Goal: Transaction & Acquisition: Register for event/course

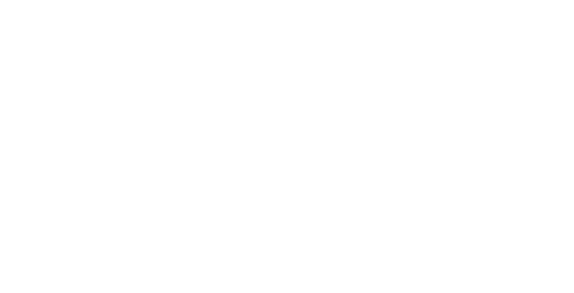
select select "MY"
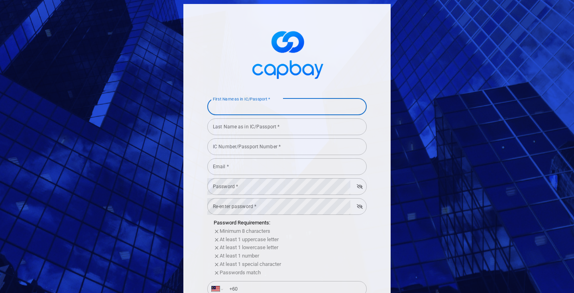
click at [259, 111] on input "First Name as in IC/Passport *" at bounding box center [286, 106] width 159 height 17
type input "L"
type input "[PERSON_NAME]"
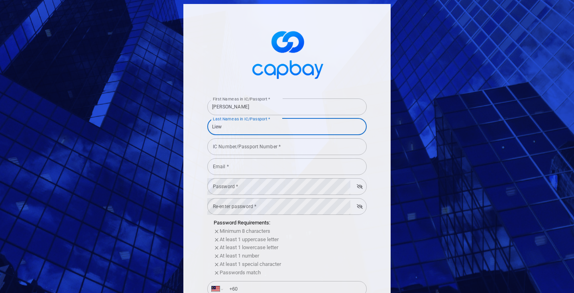
type input "Liew"
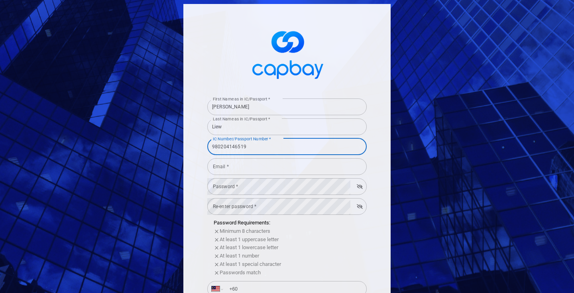
type input "980204146519"
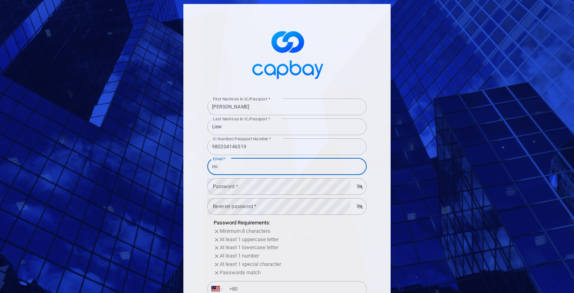
type input "m"
type input "[EMAIL_ADDRESS][DOMAIN_NAME]"
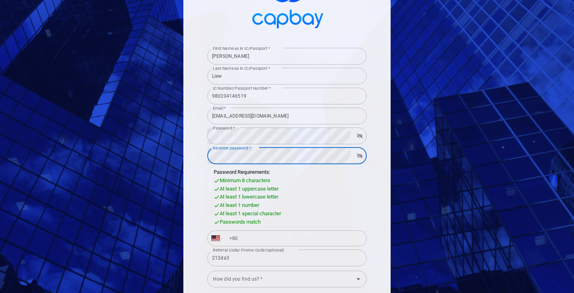
scroll to position [65, 0]
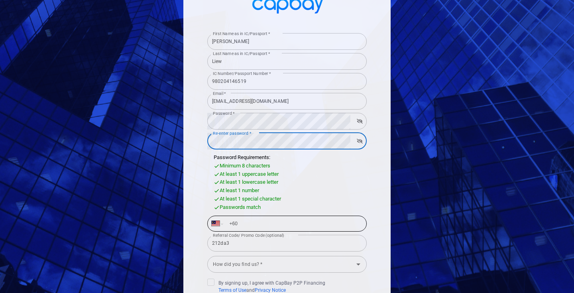
click at [257, 223] on input "+60" at bounding box center [293, 223] width 138 height 13
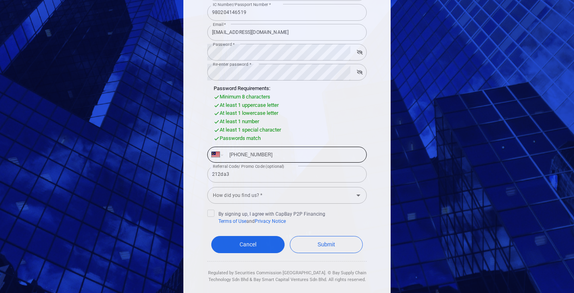
scroll to position [136, 0]
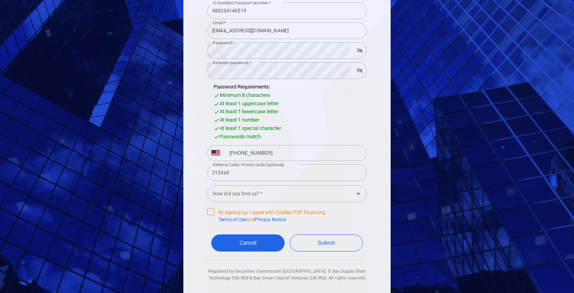
type input "[PHONE_NUMBER]"
click at [210, 210] on icon at bounding box center [211, 211] width 6 height 6
click at [0, 0] on input "By signing up, I agree with CapBay P2P Financing Terms of Use and Privacy Notice" at bounding box center [0, 0] width 0 height 0
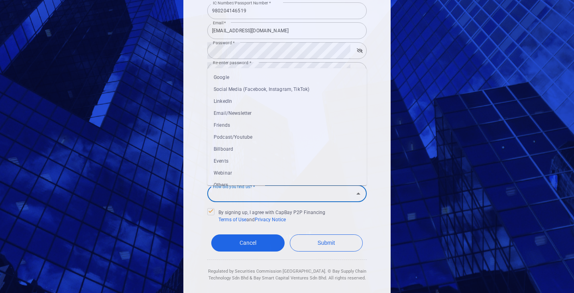
click at [255, 196] on input "How did you find us? *" at bounding box center [280, 193] width 141 height 15
click at [262, 125] on li "Friends" at bounding box center [286, 124] width 159 height 12
type input "Friends"
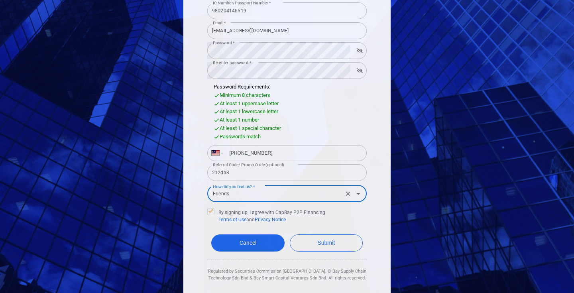
click at [189, 185] on div "First Name as in IC/Passport * [PERSON_NAME] First Name as in IC/Passport * Las…" at bounding box center [286, 84] width 207 height 433
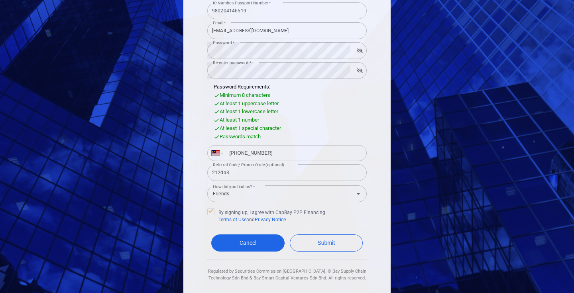
scroll to position [148, 0]
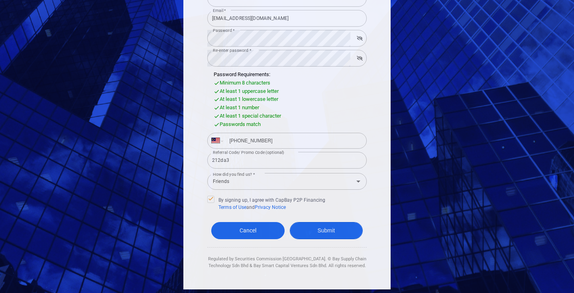
click at [321, 229] on button "Submit" at bounding box center [326, 230] width 73 height 17
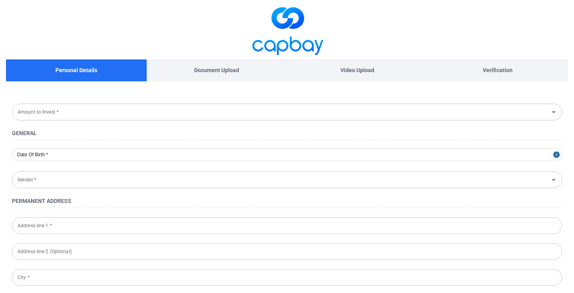
type input "[DATE]"
type input "[DEMOGRAPHIC_DATA]"
type input "980204-14-6519"
click at [91, 112] on input "Amount to Invest *" at bounding box center [280, 111] width 532 height 15
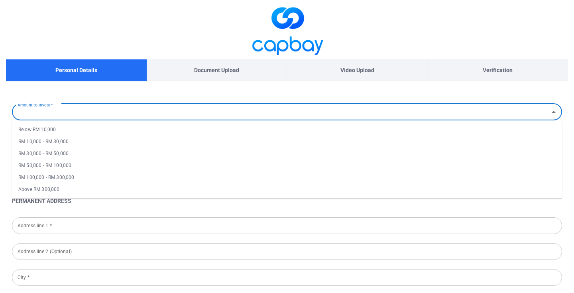
click at [76, 166] on li "RM 50,000 - RM 100,000" at bounding box center [287, 165] width 550 height 12
type input "RM 50,000 - RM 100,000"
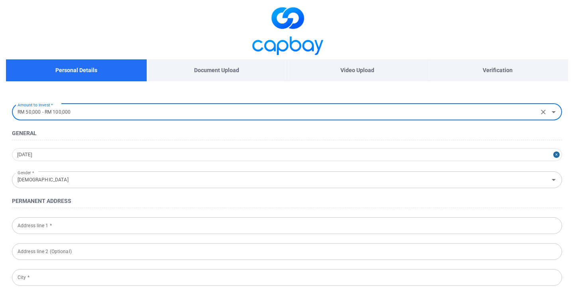
scroll to position [80, 0]
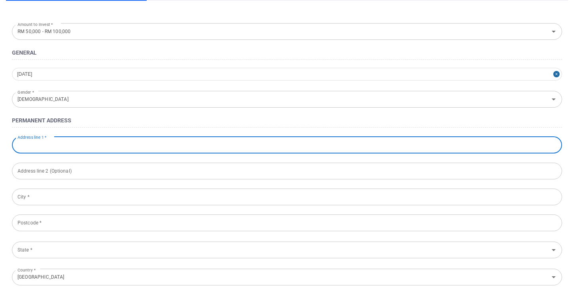
click at [74, 144] on input "Address line 1 *" at bounding box center [287, 145] width 550 height 17
type input "[STREET_ADDRESS]"
type input "[PERSON_NAME] [PERSON_NAME]"
type input "40150"
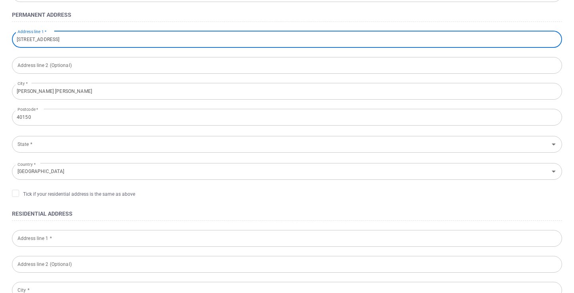
scroll to position [188, 0]
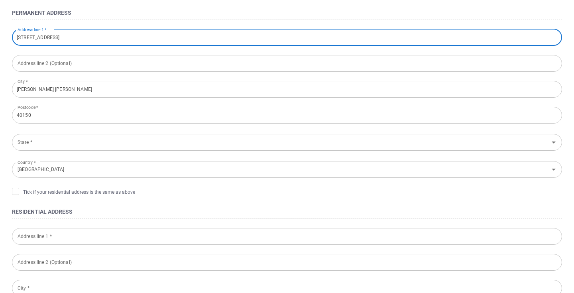
click at [85, 142] on input "State *" at bounding box center [280, 142] width 532 height 15
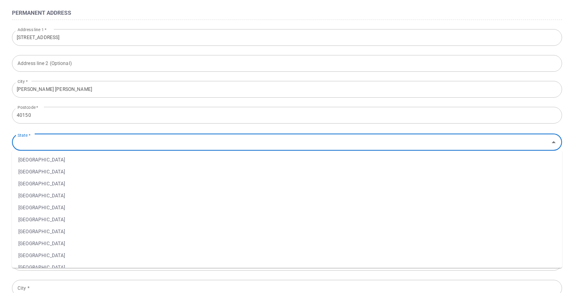
type input "[GEOGRAPHIC_DATA]"
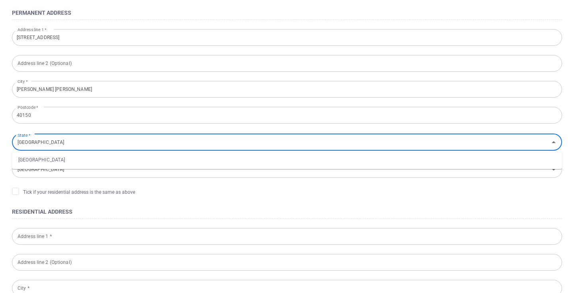
click at [82, 166] on ul "[GEOGRAPHIC_DATA]" at bounding box center [287, 160] width 550 height 18
click at [79, 158] on li "[GEOGRAPHIC_DATA]" at bounding box center [287, 160] width 550 height 12
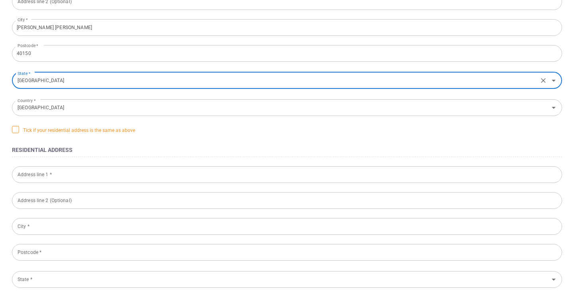
scroll to position [269, 0]
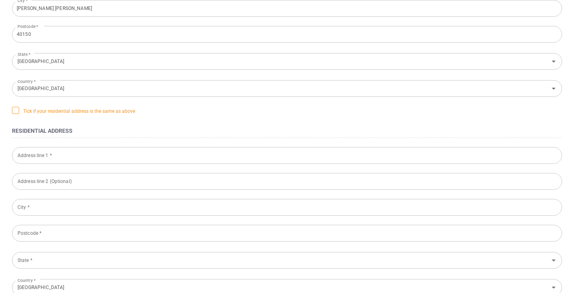
click at [24, 110] on span "Tick if your residential address is the same as above" at bounding box center [73, 111] width 123 height 8
click at [0, 0] on input "Tick if your residential address is the same as above" at bounding box center [0, 0] width 0 height 0
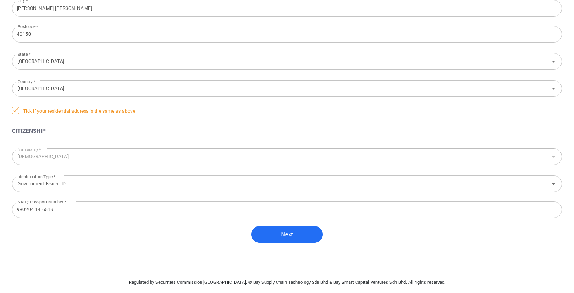
scroll to position [278, 0]
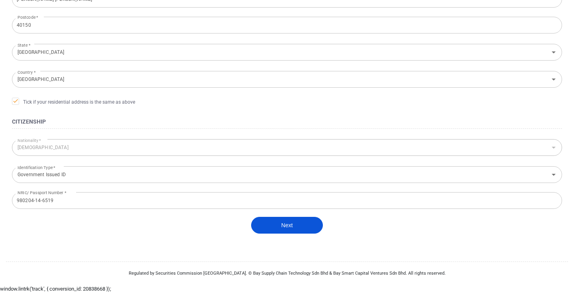
click at [285, 227] on button "Next" at bounding box center [287, 225] width 72 height 17
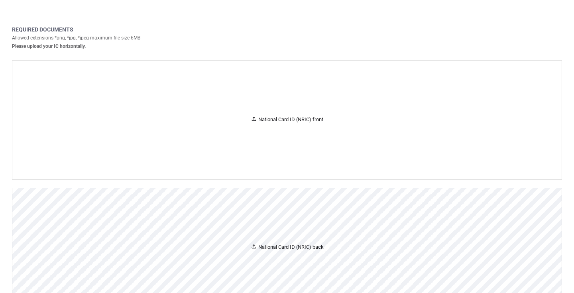
scroll to position [83, 0]
click at [278, 145] on div "National Card ID (NRIC) front" at bounding box center [286, 120] width 549 height 119
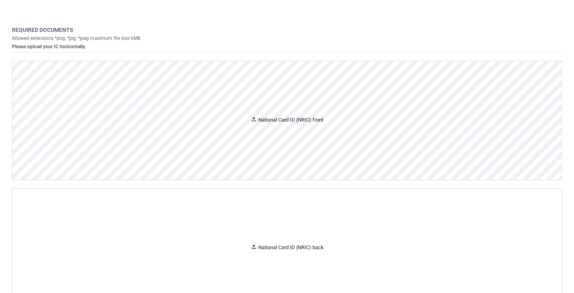
click at [291, 125] on div "National Card ID (NRIC) front" at bounding box center [286, 120] width 549 height 119
click at [234, 131] on div "National Card ID (NRIC) front" at bounding box center [286, 120] width 549 height 119
click at [279, 111] on div "National Card ID (NRIC) front" at bounding box center [286, 120] width 549 height 119
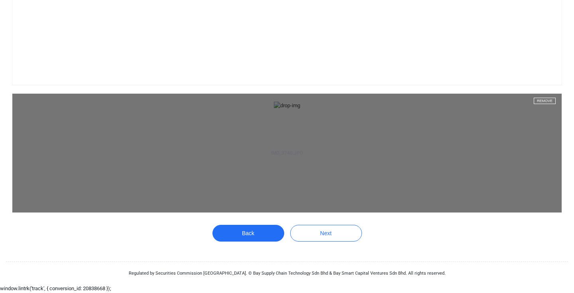
scroll to position [1393, 0]
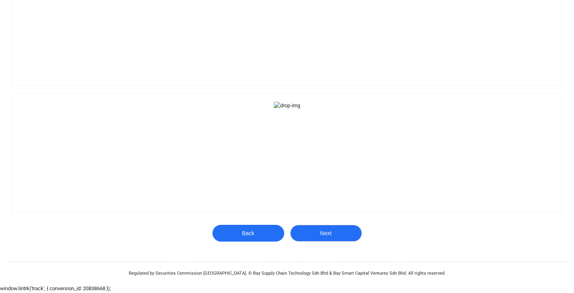
click at [331, 232] on button "Next" at bounding box center [326, 233] width 72 height 17
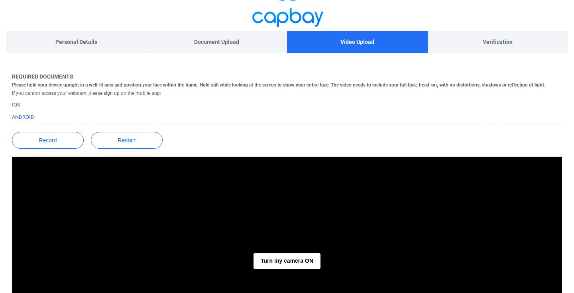
scroll to position [171, 0]
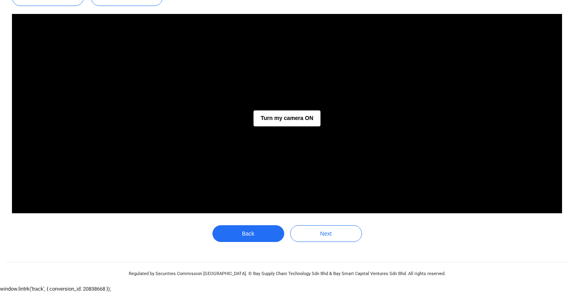
click at [293, 106] on div "Turn my camera ON" at bounding box center [287, 113] width 550 height 199
click at [293, 113] on button "Turn my camera ON" at bounding box center [286, 118] width 67 height 16
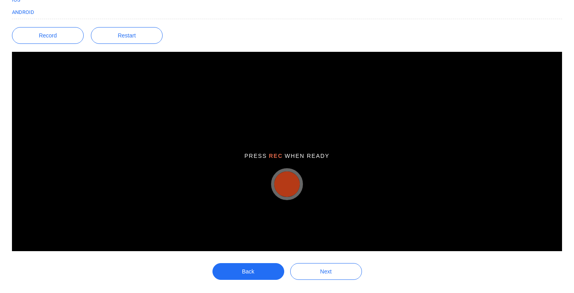
scroll to position [134, 0]
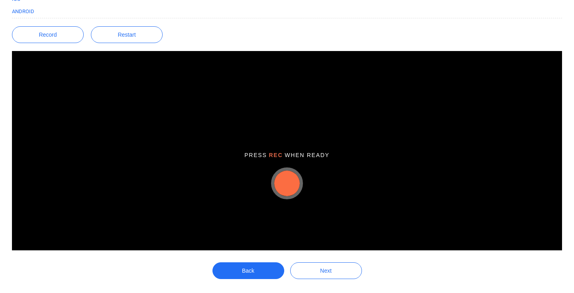
click at [288, 181] on button "button" at bounding box center [286, 182] width 25 height 25
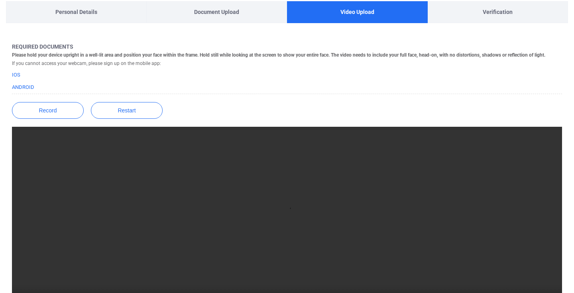
scroll to position [171, 0]
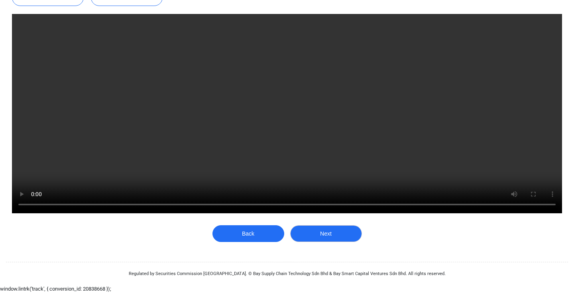
click at [314, 233] on button "Next" at bounding box center [326, 233] width 72 height 17
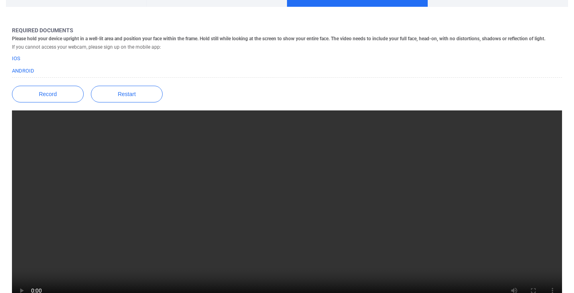
scroll to position [1, 0]
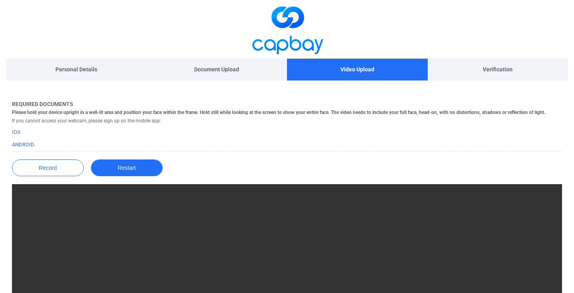
click at [120, 167] on button "Restart" at bounding box center [127, 167] width 72 height 17
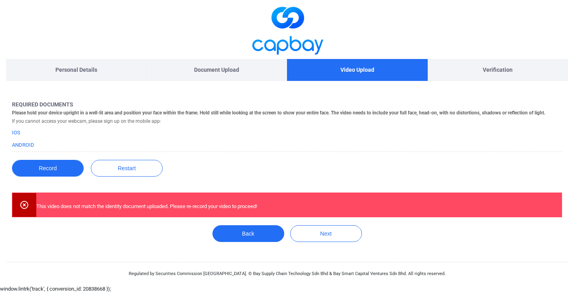
click at [73, 170] on button "Record" at bounding box center [48, 168] width 72 height 17
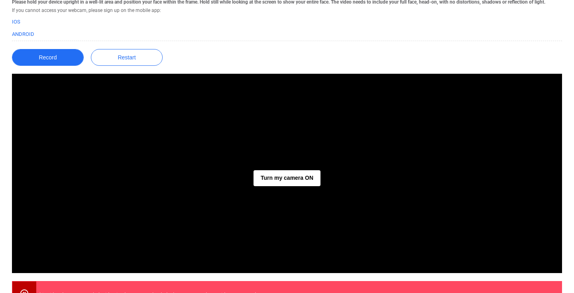
scroll to position [136, 0]
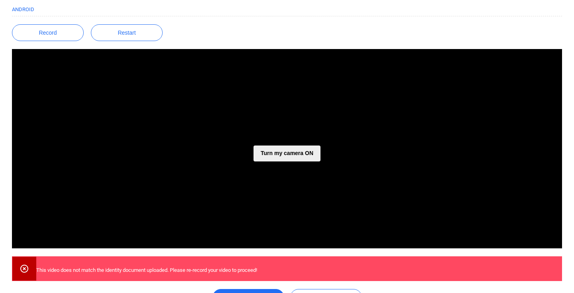
click at [296, 152] on button "Turn my camera ON" at bounding box center [286, 153] width 67 height 16
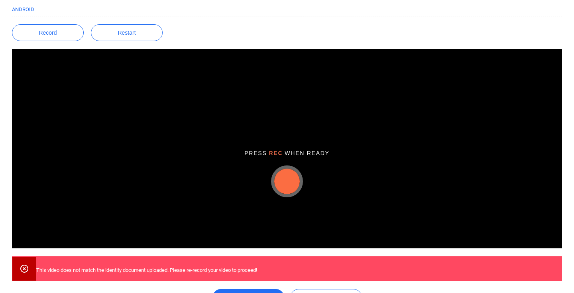
click at [283, 177] on button "button" at bounding box center [286, 180] width 25 height 25
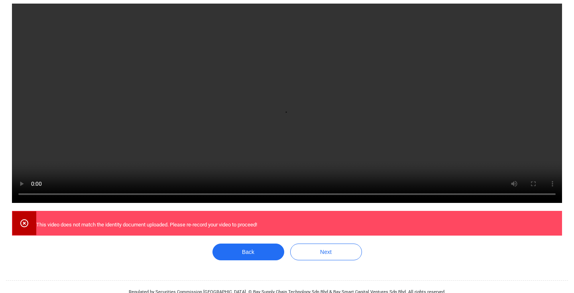
scroll to position [200, 0]
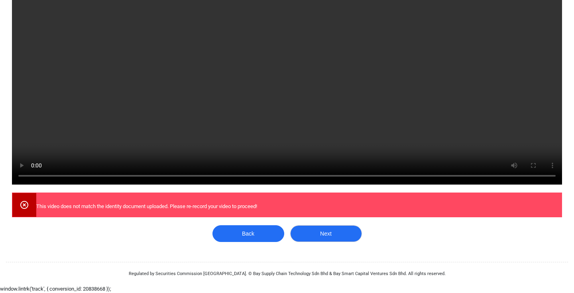
click at [312, 232] on button "Next" at bounding box center [326, 233] width 72 height 17
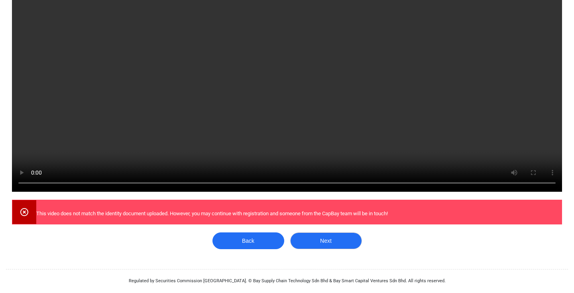
scroll to position [188, 0]
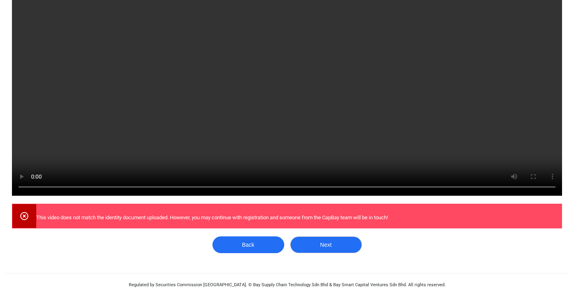
click at [332, 247] on button "Next" at bounding box center [326, 244] width 72 height 17
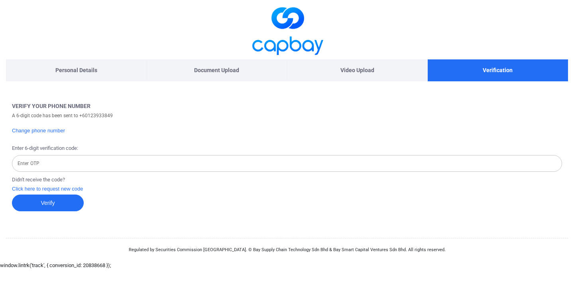
scroll to position [0, 0]
click at [132, 171] on input "Enter OTP" at bounding box center [287, 163] width 550 height 17
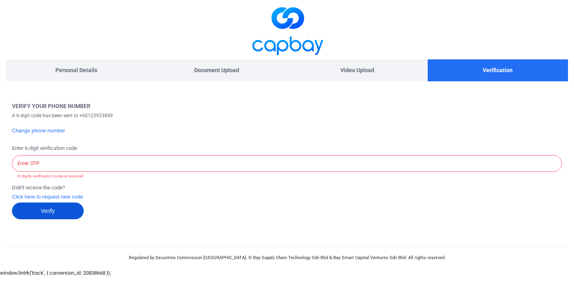
drag, startPoint x: 58, startPoint y: 207, endPoint x: 128, endPoint y: 193, distance: 71.5
click at [129, 194] on form "Verify Your Phone Number A 6-digit code has been sent to + [PHONE_NUMBER] Chang…" at bounding box center [287, 169] width 562 height 137
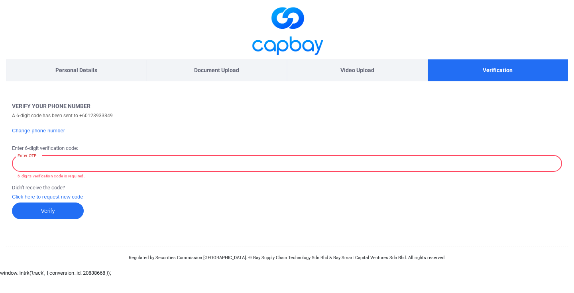
click at [90, 168] on input "Enter OTP" at bounding box center [287, 163] width 550 height 17
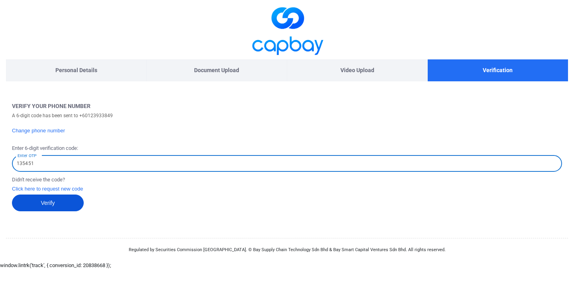
type input "135451"
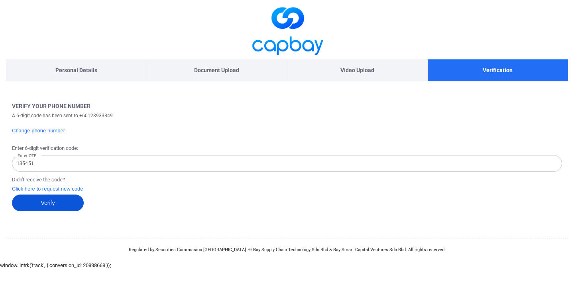
click at [37, 201] on button "Verify" at bounding box center [48, 202] width 72 height 17
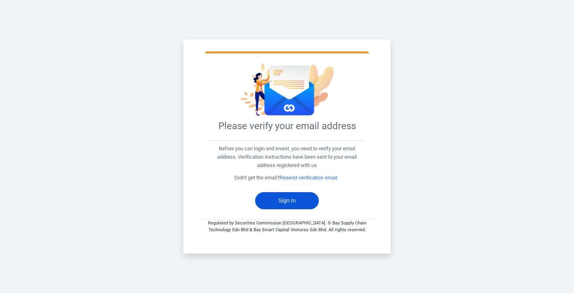
click at [285, 201] on button "Sign In" at bounding box center [287, 200] width 64 height 17
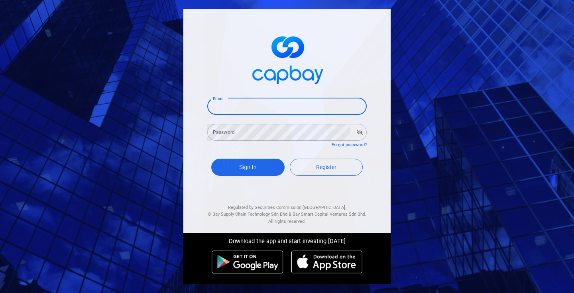
click at [279, 101] on input "Email" at bounding box center [286, 106] width 159 height 17
type input "[EMAIL_ADDRESS][DOMAIN_NAME]"
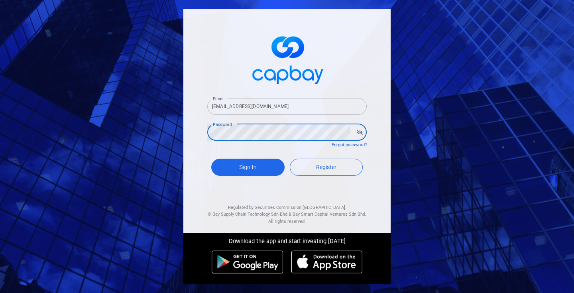
click at [211, 159] on button "Sign In" at bounding box center [247, 167] width 73 height 17
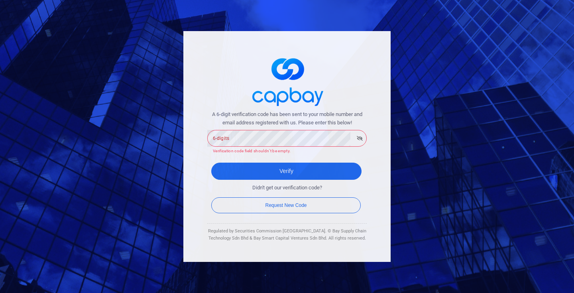
click at [217, 107] on div "A 6-digit verification code has been sent to your mobile number and email addre…" at bounding box center [286, 146] width 207 height 230
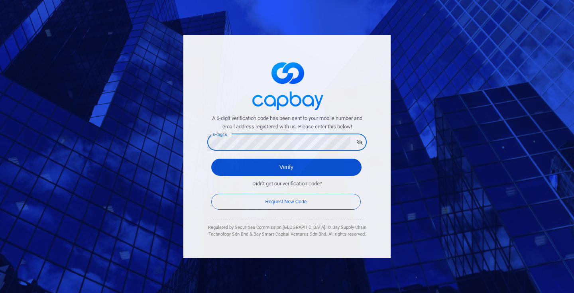
click at [219, 171] on button "Verify" at bounding box center [286, 167] width 150 height 17
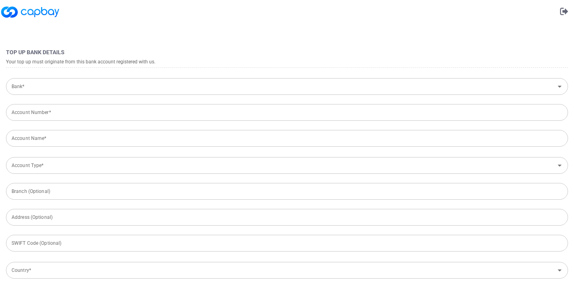
type input "[GEOGRAPHIC_DATA]"
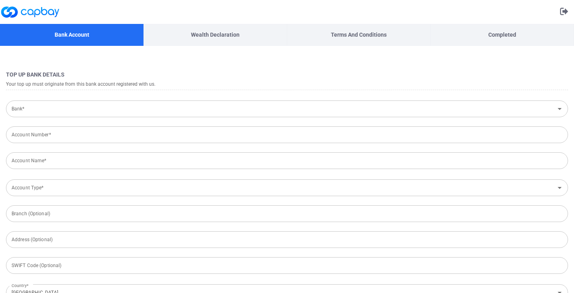
click at [186, 112] on input "Bank*" at bounding box center [280, 109] width 544 height 15
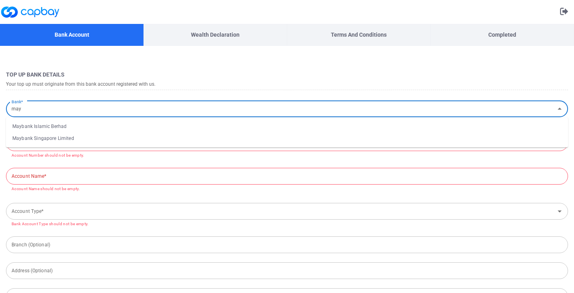
drag, startPoint x: 89, startPoint y: 128, endPoint x: 156, endPoint y: 59, distance: 96.4
click at [156, 59] on div "Top Up Bank Details Your top up must originate from this bank account registere…" at bounding box center [287, 254] width 574 height 417
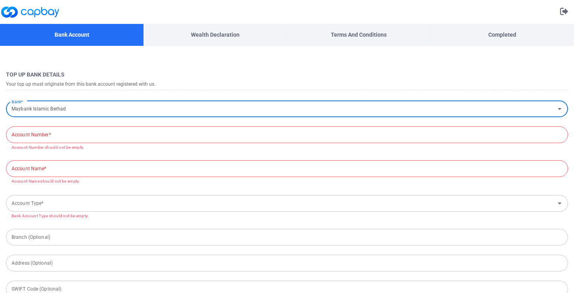
type input "Maybank Islamic Berhad"
click at [72, 136] on input "Account Number*" at bounding box center [287, 134] width 562 height 17
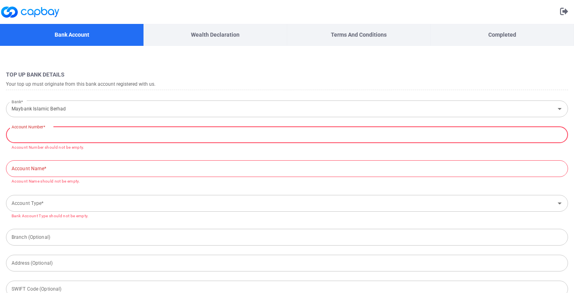
paste input "1625 2637 1633"
type input "1625 2637 1633"
click at [63, 167] on input "Account Name*" at bounding box center [287, 168] width 562 height 17
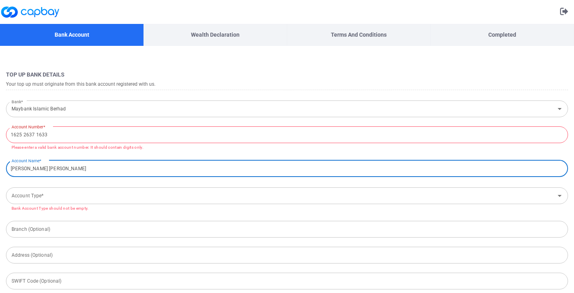
type input "[PERSON_NAME] [PERSON_NAME]"
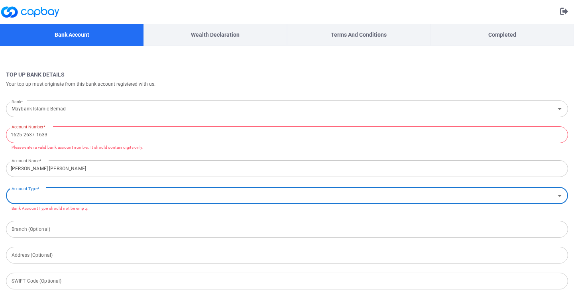
click at [28, 195] on input "Account Type*" at bounding box center [280, 195] width 544 height 15
click at [37, 227] on li "Savings Account" at bounding box center [287, 225] width 562 height 12
type input "Savings Account"
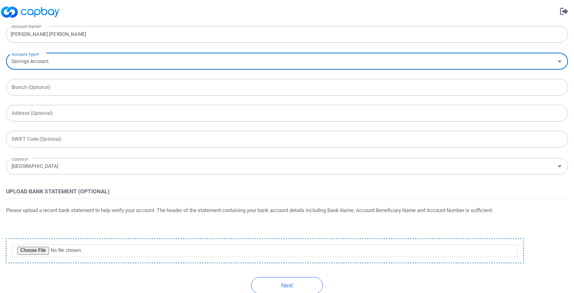
scroll to position [155, 0]
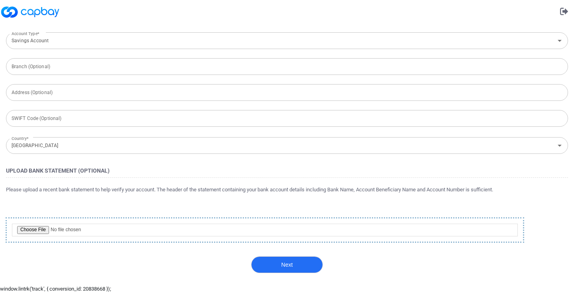
click at [274, 266] on button "Next" at bounding box center [287, 264] width 72 height 17
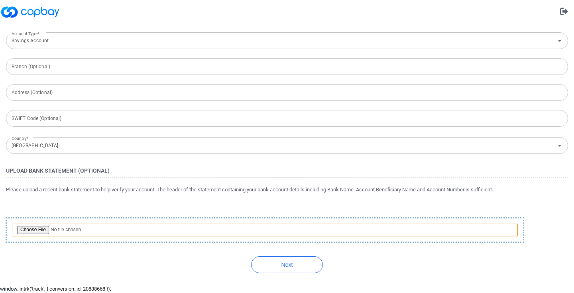
click at [45, 230] on input "file" at bounding box center [264, 229] width 505 height 13
type input "C:\fakepath\Screenshot [DATE] 5.04.07 PM.png"
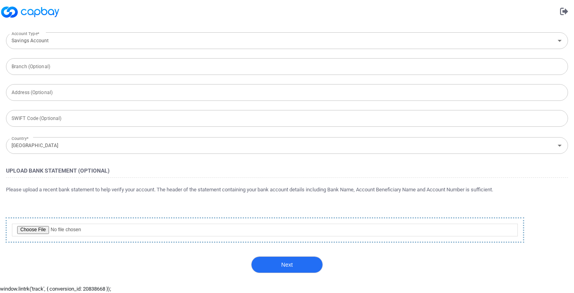
click at [294, 266] on button "Next" at bounding box center [287, 264] width 72 height 17
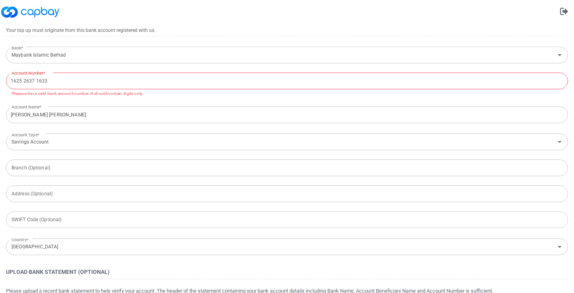
scroll to position [0, 0]
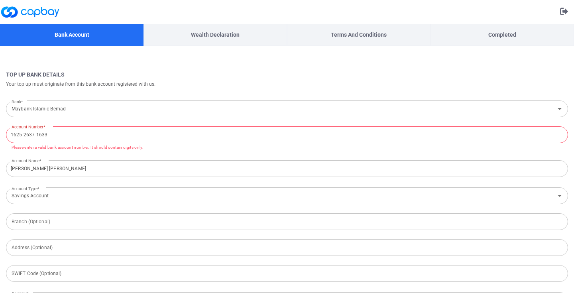
click at [36, 130] on input "1625 2637 1633" at bounding box center [287, 134] width 562 height 17
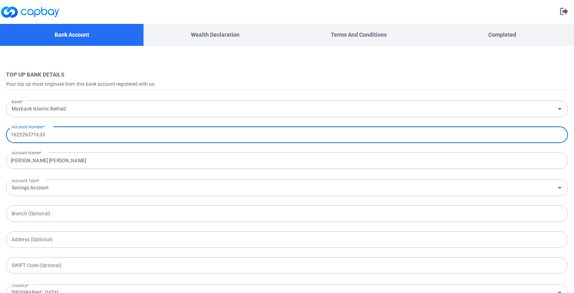
scroll to position [147, 0]
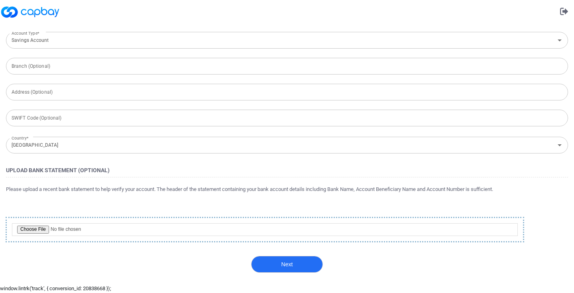
type input "162526371633"
click at [290, 262] on button "Next" at bounding box center [287, 264] width 72 height 17
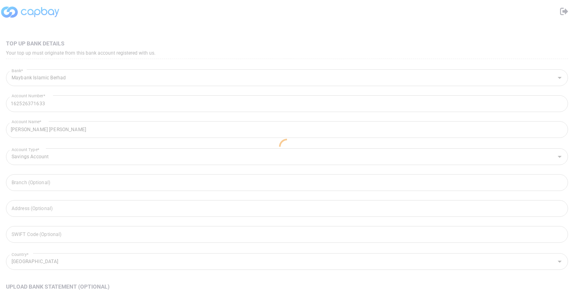
scroll to position [0, 0]
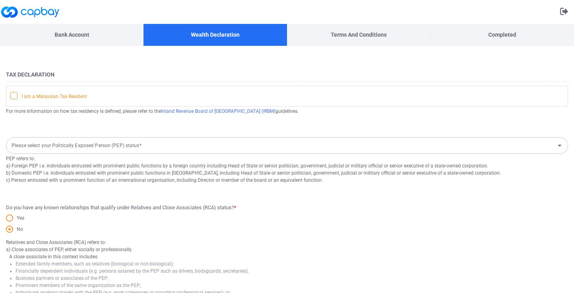
click at [16, 97] on icon at bounding box center [14, 95] width 6 height 6
click at [0, 0] on input "I am a Malaysian Tax Resident" at bounding box center [0, 0] width 0 height 0
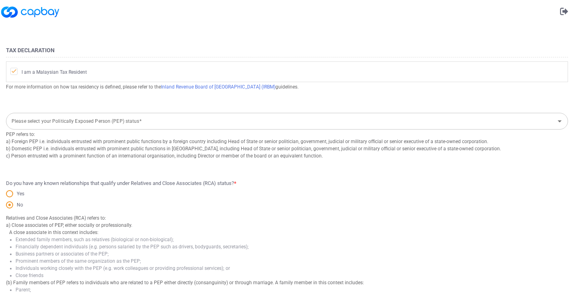
scroll to position [25, 0]
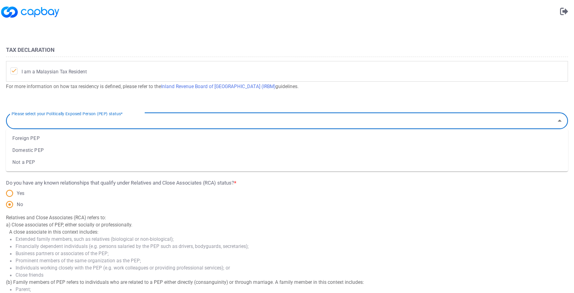
click at [84, 118] on div "Please select your Politically Exposed Person (PEP) status* Please select your …" at bounding box center [287, 120] width 562 height 18
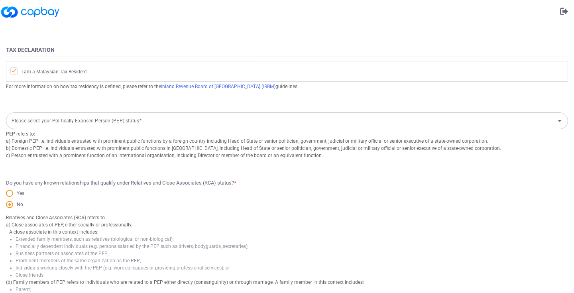
click at [77, 163] on div "PEP refers to: a) Foreign PEP i.e. individuals entrusted with prominent public …" at bounding box center [287, 150] width 562 height 42
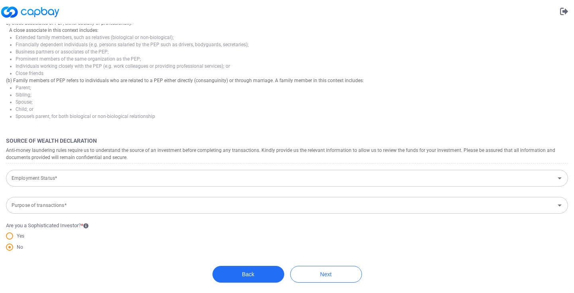
scroll to position [236, 0]
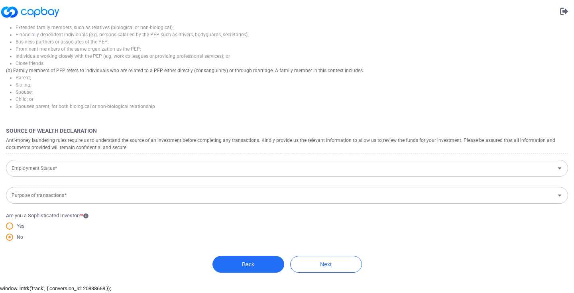
click at [60, 175] on input "Employment Status*" at bounding box center [280, 168] width 544 height 15
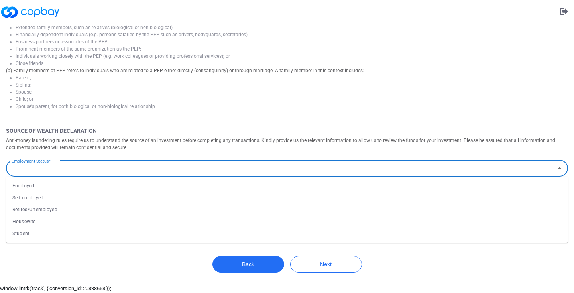
click at [63, 202] on li "Self-employed" at bounding box center [287, 198] width 562 height 12
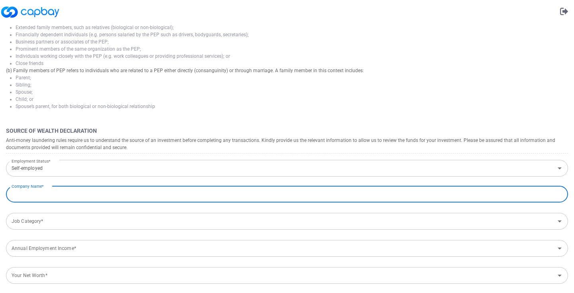
type input "Self-employed"
click at [76, 192] on input "text" at bounding box center [287, 194] width 562 height 17
type input "Syioklah Studio"
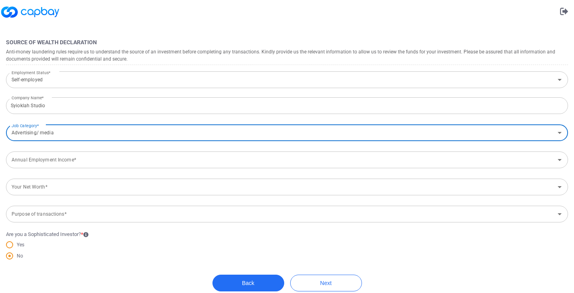
scroll to position [329, 0]
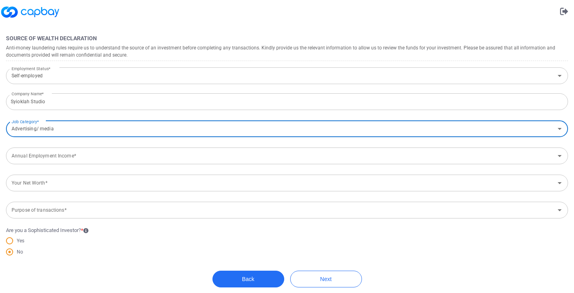
click at [53, 163] on div "Annual Employment Income*" at bounding box center [287, 155] width 562 height 17
type input "Advertising/ media"
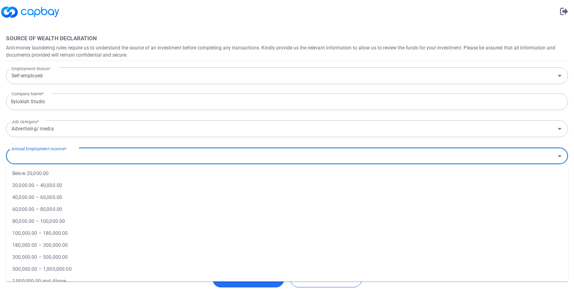
click at [75, 255] on li "300,000.00 – 500,000.00" at bounding box center [287, 257] width 562 height 12
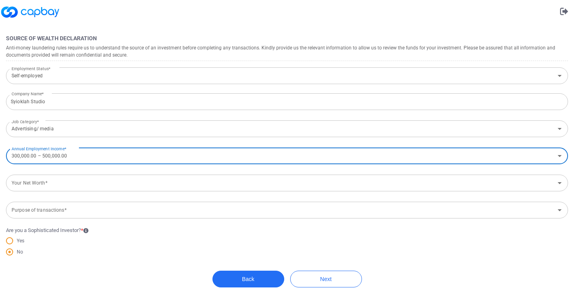
scroll to position [343, 0]
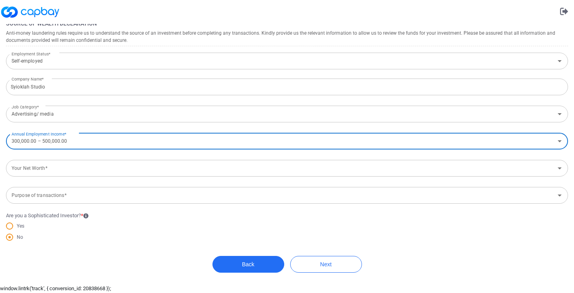
click at [85, 142] on input "300,000.00 – 500,000.00" at bounding box center [280, 141] width 544 height 15
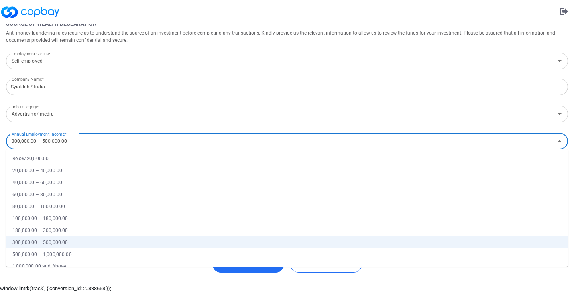
click at [78, 232] on li "180,000.00 – 300,000.00" at bounding box center [287, 230] width 562 height 12
type input "180,000.00 – 300,000.00"
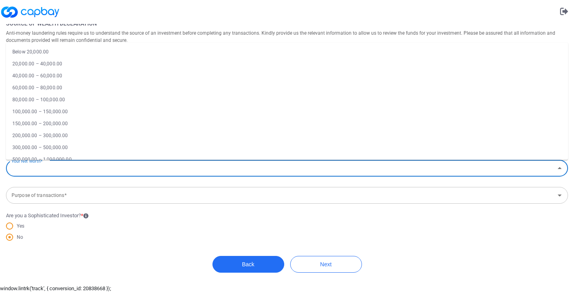
click at [69, 165] on input "Your Net Worth*" at bounding box center [280, 168] width 544 height 15
click at [45, 182] on span "Company Name* Syioklah Studio Company Name* Job Category* Advertising/ media Jo…" at bounding box center [287, 130] width 562 height 107
click at [51, 169] on input "Your Net Worth*" at bounding box center [280, 168] width 544 height 15
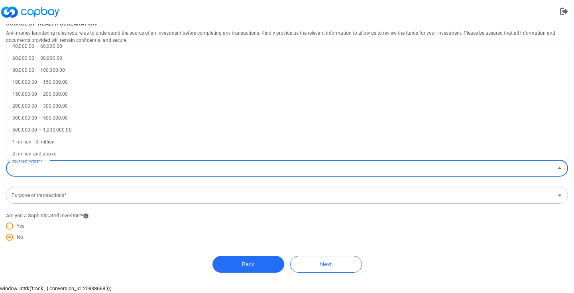
scroll to position [32, 0]
click at [80, 111] on li "300,000.00 – 500,000.00" at bounding box center [287, 116] width 562 height 12
type input "300,000.00 – 500,000.00"
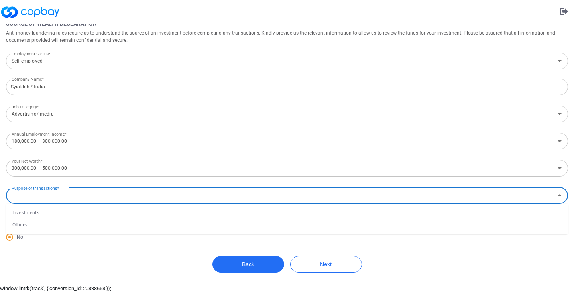
click at [67, 198] on input "Purpose of transactions*" at bounding box center [280, 195] width 544 height 15
click at [60, 210] on li "Investments" at bounding box center [287, 213] width 562 height 12
type input "Investments"
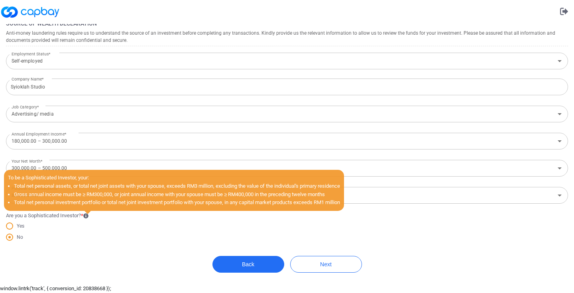
click at [88, 217] on icon at bounding box center [85, 215] width 5 height 5
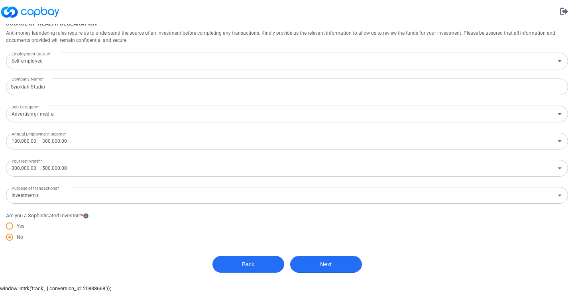
click at [321, 267] on button "Next" at bounding box center [326, 264] width 72 height 17
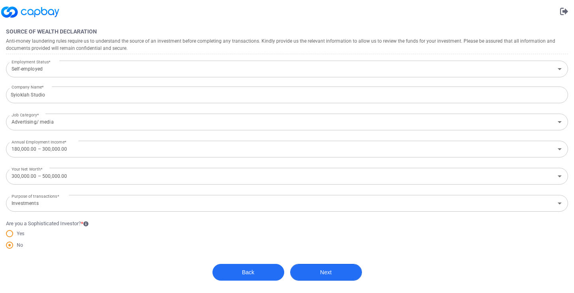
scroll to position [351, 0]
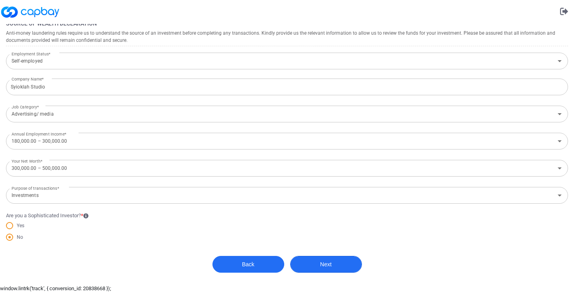
click at [321, 267] on button "Next" at bounding box center [326, 264] width 72 height 17
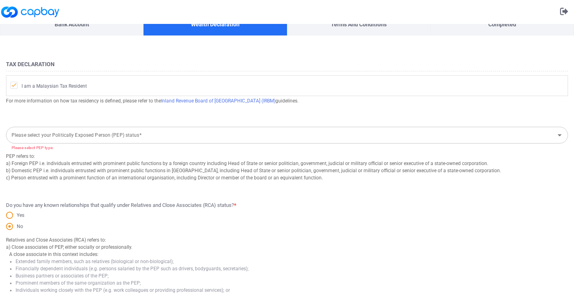
scroll to position [14, 0]
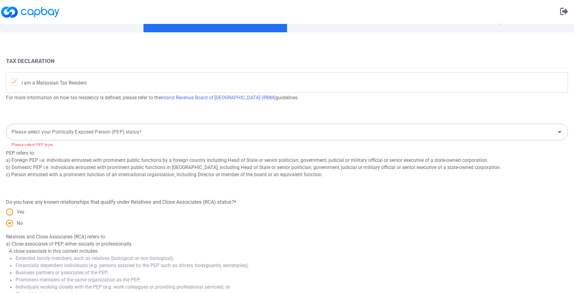
click at [87, 126] on div "Please select your Politically Exposed Person (PEP) status* Please select your …" at bounding box center [287, 131] width 562 height 18
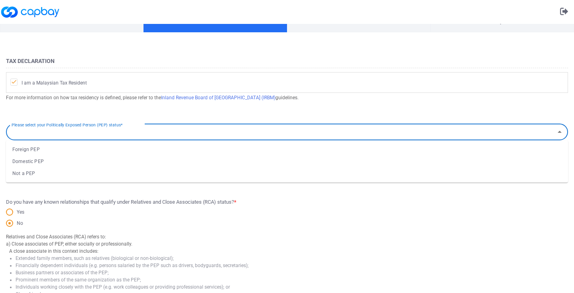
click at [76, 160] on li "Domestic PEP" at bounding box center [287, 161] width 562 height 12
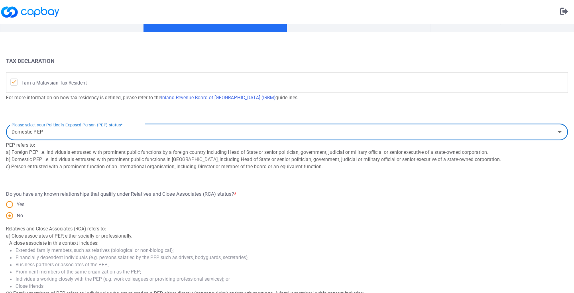
scroll to position [15, 0]
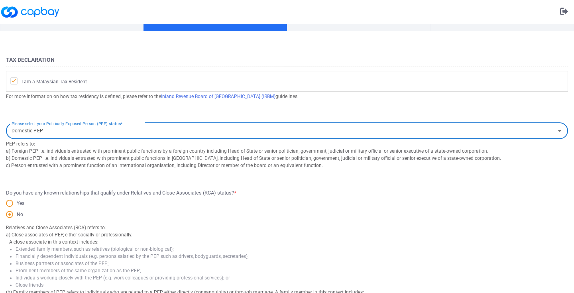
click at [115, 127] on label "Please select your Politically Exposed Person (PEP) status*" at bounding box center [67, 123] width 111 height 10
click at [115, 127] on input "Domestic PEP" at bounding box center [280, 130] width 544 height 15
click at [68, 133] on input "Domestic PEP" at bounding box center [280, 130] width 544 height 15
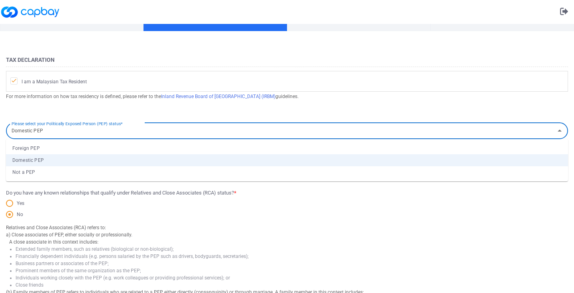
click at [63, 166] on li "Not a PEP" at bounding box center [287, 172] width 562 height 12
type input "Not a PEP"
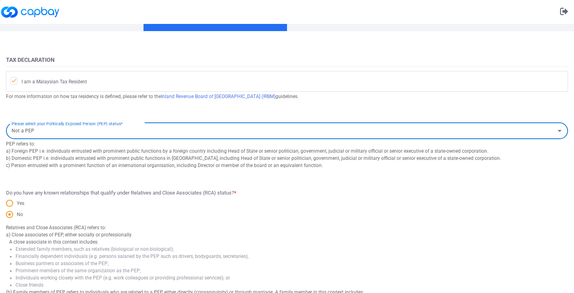
scroll to position [343, 0]
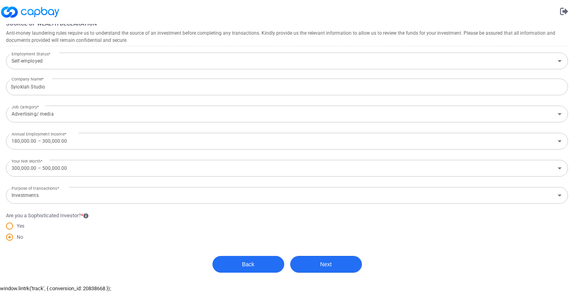
click at [311, 263] on button "Next" at bounding box center [326, 264] width 72 height 17
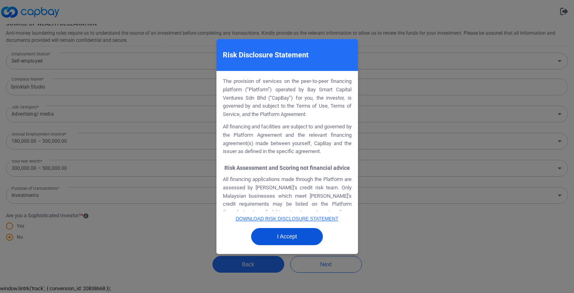
click at [291, 237] on button "I Accept" at bounding box center [287, 236] width 72 height 17
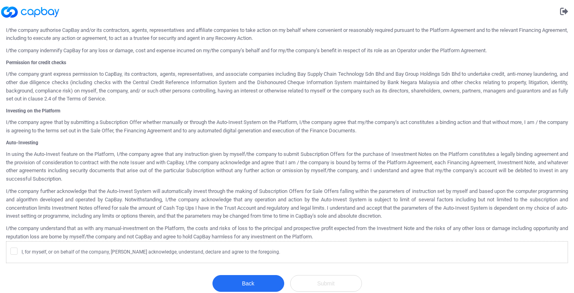
scroll to position [386, 0]
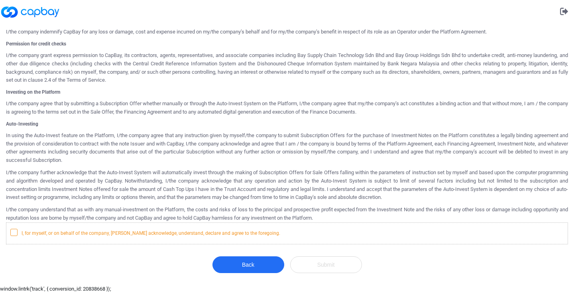
click at [12, 229] on icon at bounding box center [14, 232] width 6 height 6
click at [0, 0] on input "I, for myself, or on behalf of the company, [PERSON_NAME] acknowledge, understa…" at bounding box center [0, 0] width 0 height 0
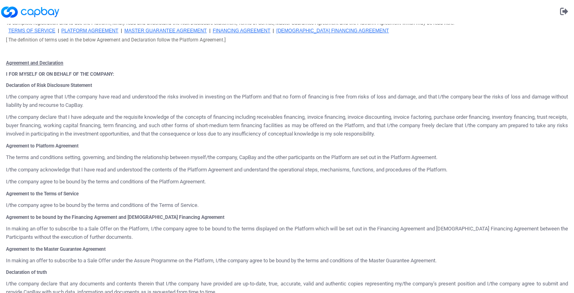
scroll to position [443, 0]
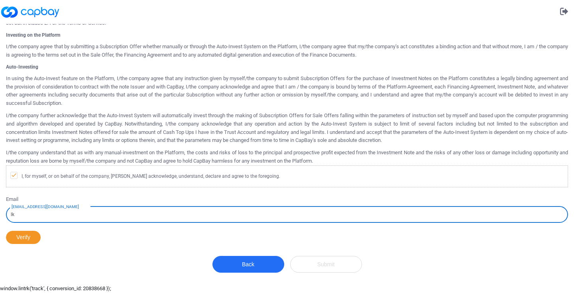
type input "l"
type input "[EMAIL_ADDRESS][DOMAIN_NAME]"
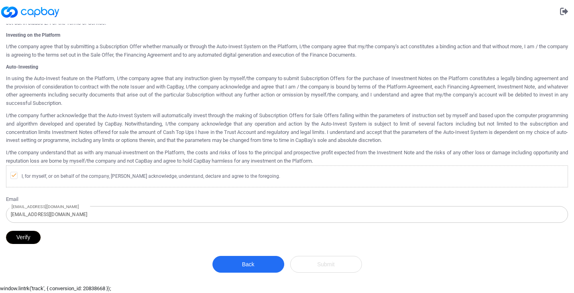
click at [20, 242] on button "Verify" at bounding box center [23, 237] width 35 height 13
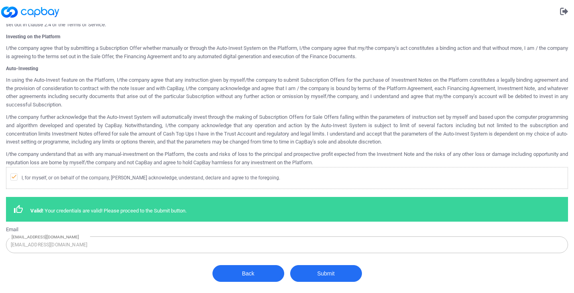
scroll to position [450, 0]
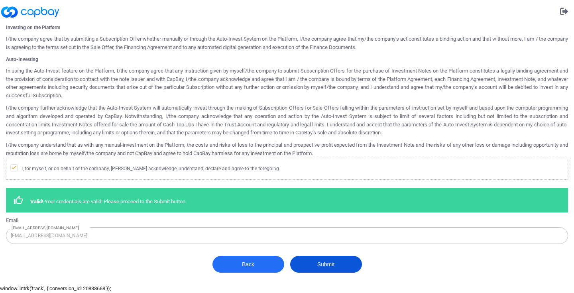
click at [318, 268] on button "Submit" at bounding box center [326, 264] width 72 height 17
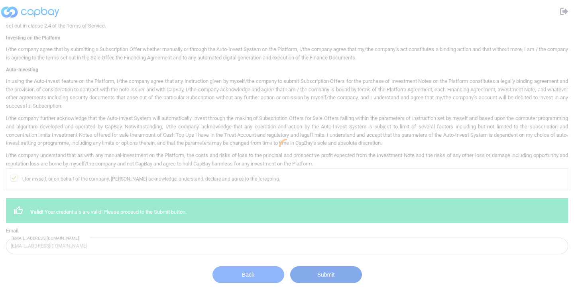
scroll to position [0, 0]
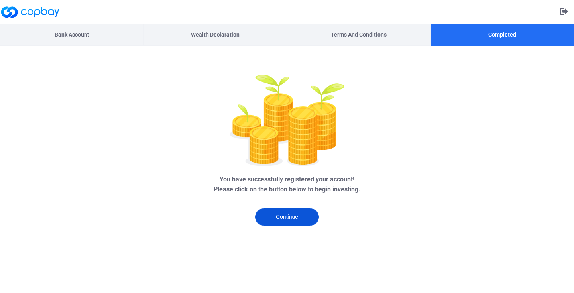
click at [290, 215] on button "Continue" at bounding box center [287, 216] width 64 height 17
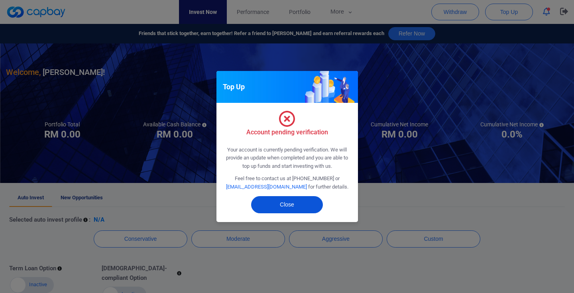
click at [294, 203] on button "Close" at bounding box center [287, 204] width 72 height 17
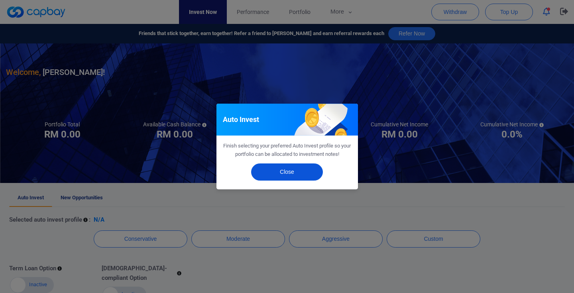
click at [284, 170] on button "Close" at bounding box center [287, 171] width 72 height 17
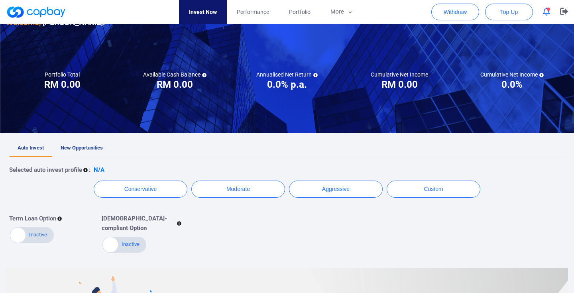
scroll to position [43, 0]
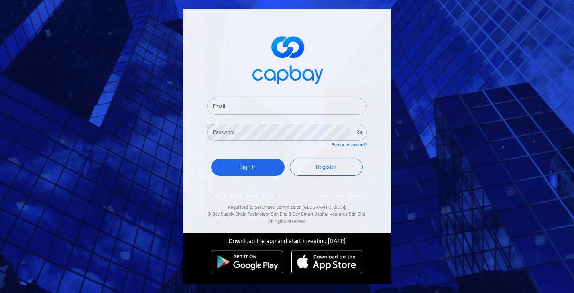
click at [253, 104] on input "Email" at bounding box center [286, 106] width 159 height 17
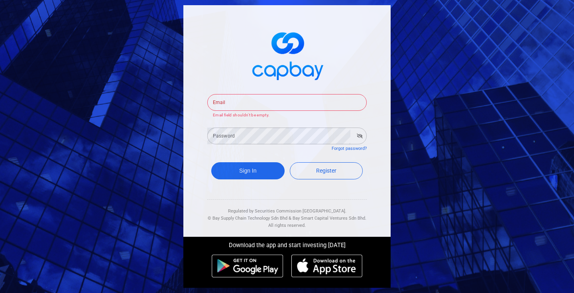
type input "[EMAIL_ADDRESS][DOMAIN_NAME]"
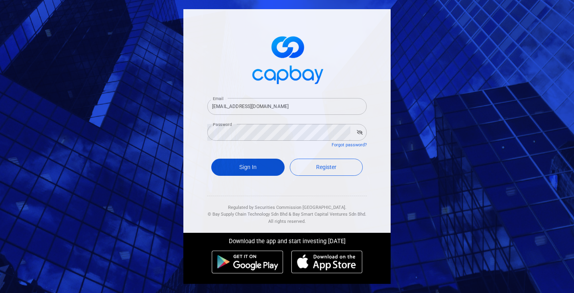
click at [264, 165] on button "Sign In" at bounding box center [247, 167] width 73 height 17
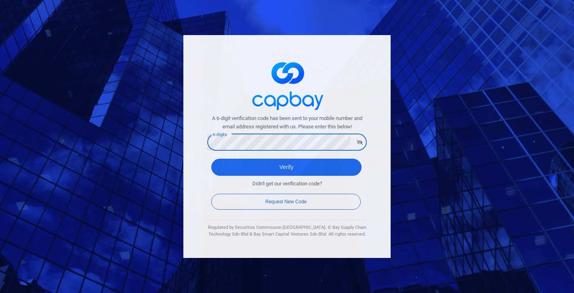
click at [186, 180] on div "A 6-digit verification code has been sent to your mobile number and email addre…" at bounding box center [286, 146] width 207 height 223
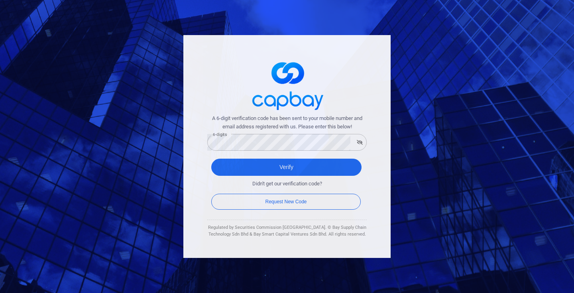
click at [242, 177] on div "Didn't get our verification code? Request New Code" at bounding box center [286, 190] width 159 height 28
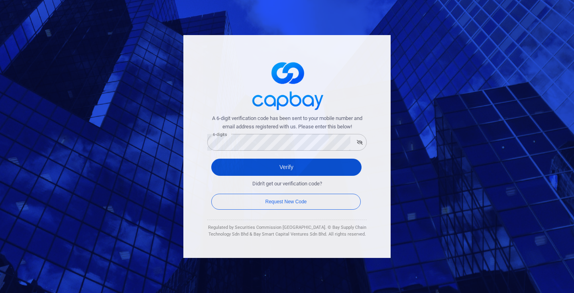
click at [241, 166] on button "Verify" at bounding box center [286, 167] width 150 height 17
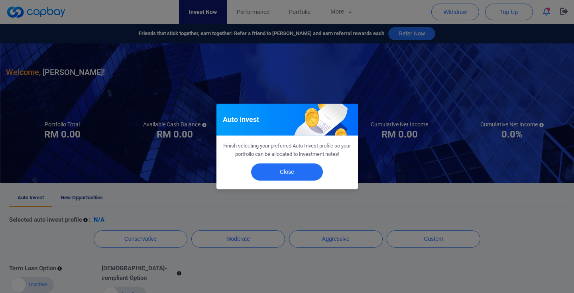
click at [284, 180] on div "Close" at bounding box center [286, 174] width 141 height 31
click at [289, 169] on button "Close" at bounding box center [287, 171] width 72 height 17
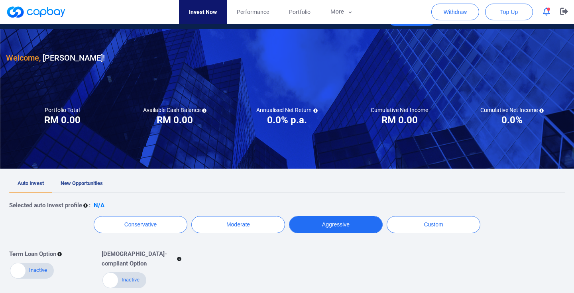
click at [349, 226] on button "Aggressive" at bounding box center [336, 224] width 94 height 17
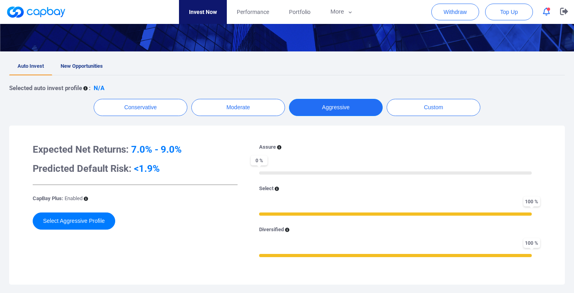
scroll to position [174, 0]
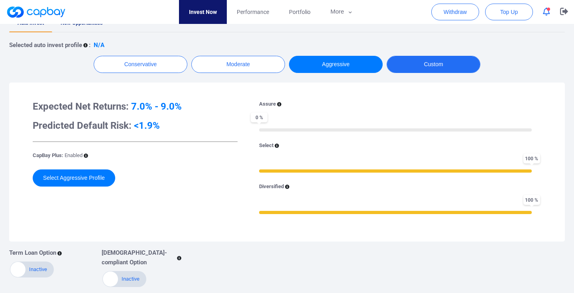
click at [431, 68] on button "Custom" at bounding box center [433, 64] width 94 height 17
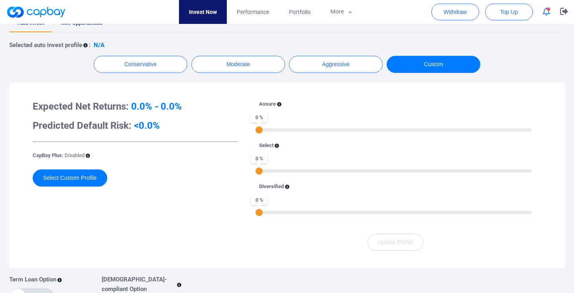
click at [356, 55] on div "Selected auto invest profile : N/A Conservative Moderate Aggressive Custom Expe…" at bounding box center [286, 173] width 555 height 282
click at [347, 69] on button "Aggressive" at bounding box center [336, 64] width 94 height 17
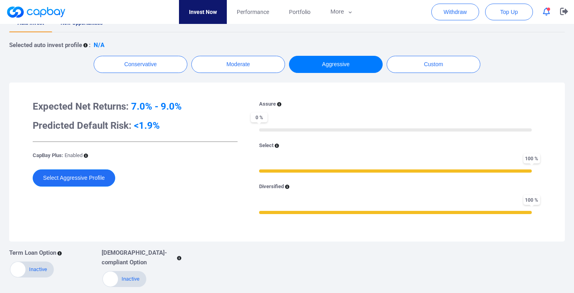
click at [84, 169] on button "Select Aggressive Profile" at bounding box center [74, 177] width 82 height 17
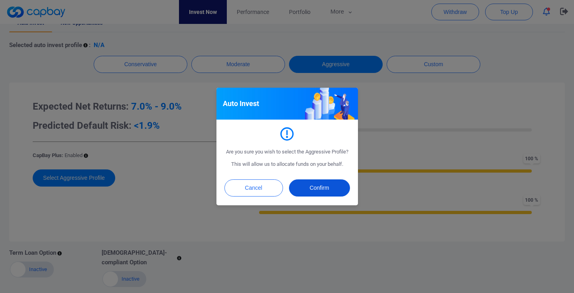
click at [332, 188] on button "Confirm" at bounding box center [319, 187] width 61 height 17
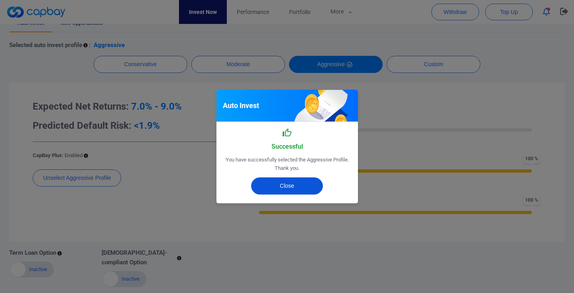
click at [286, 186] on button "Close" at bounding box center [287, 185] width 72 height 17
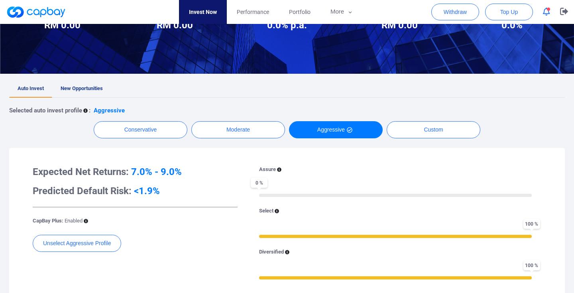
scroll to position [104, 0]
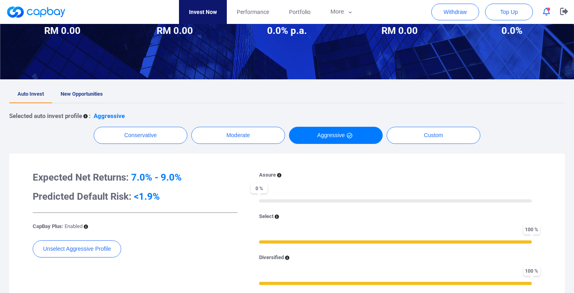
click at [61, 96] on span "New Opportunities" at bounding box center [82, 94] width 42 height 6
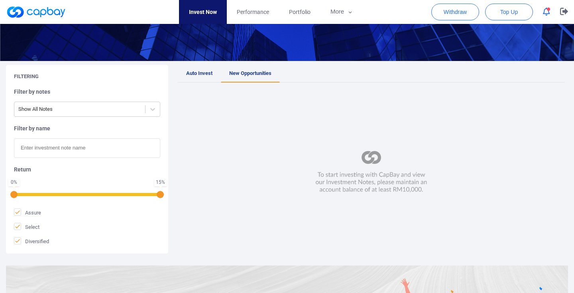
scroll to position [104, 0]
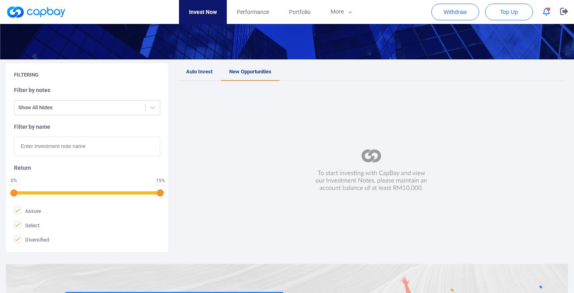
click at [202, 70] on span "Auto Invest" at bounding box center [199, 72] width 26 height 6
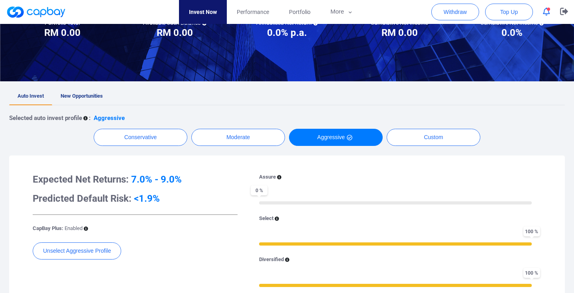
scroll to position [108, 0]
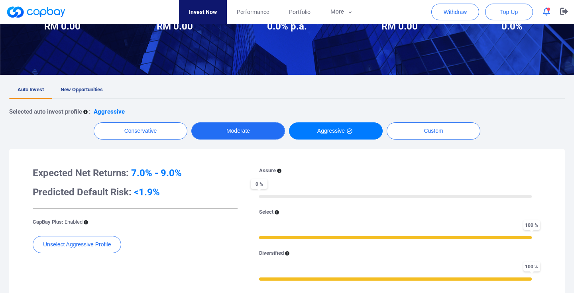
click at [226, 123] on button "Moderate" at bounding box center [238, 130] width 94 height 17
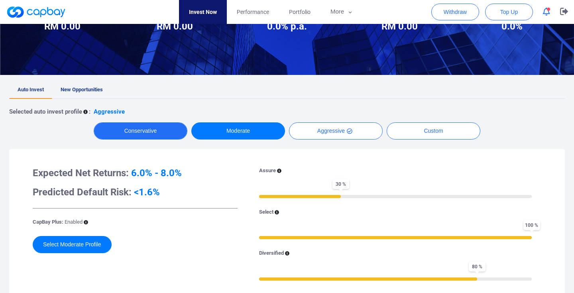
click at [139, 131] on button "Conservative" at bounding box center [141, 130] width 94 height 17
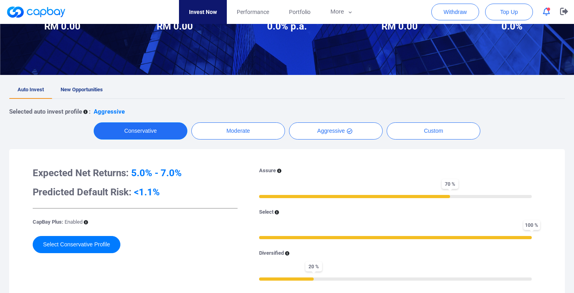
scroll to position [148, 0]
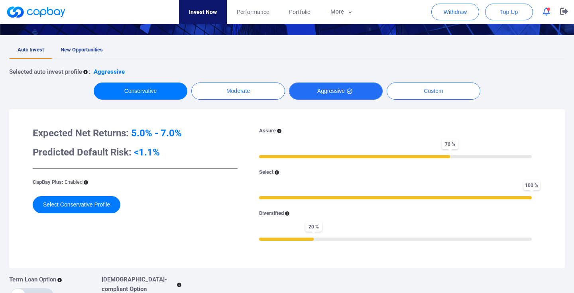
click at [351, 91] on icon "button" at bounding box center [350, 91] width 6 height 6
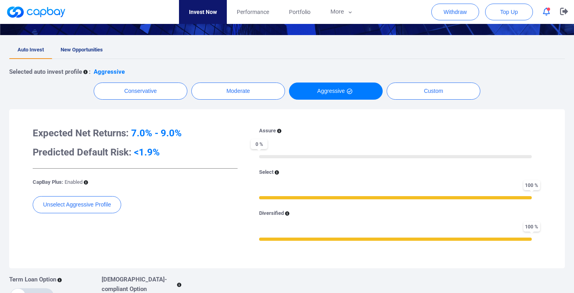
click at [266, 155] on div at bounding box center [395, 156] width 272 height 2
click at [200, 98] on button "Moderate" at bounding box center [238, 90] width 94 height 17
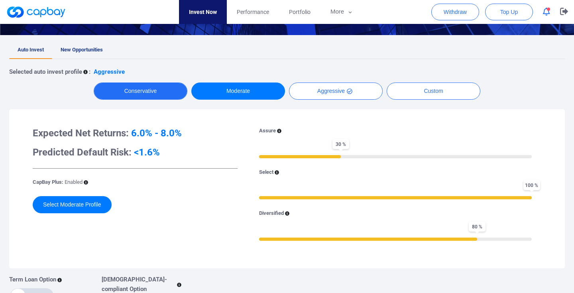
click at [162, 89] on button "Conservative" at bounding box center [141, 90] width 94 height 17
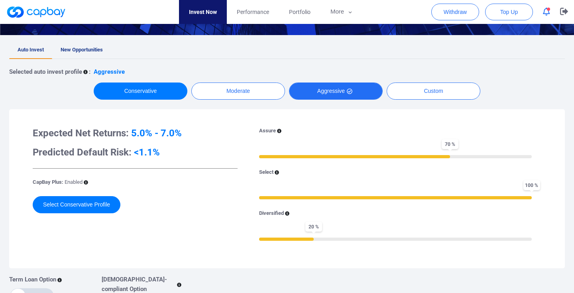
click at [304, 92] on button "Aggressive" at bounding box center [336, 90] width 94 height 17
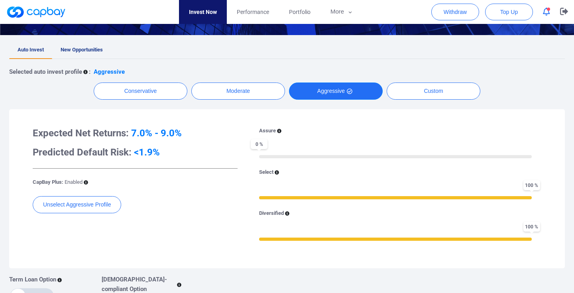
click at [259, 146] on span "0 %" at bounding box center [259, 144] width 17 height 10
